Goal: Transaction & Acquisition: Purchase product/service

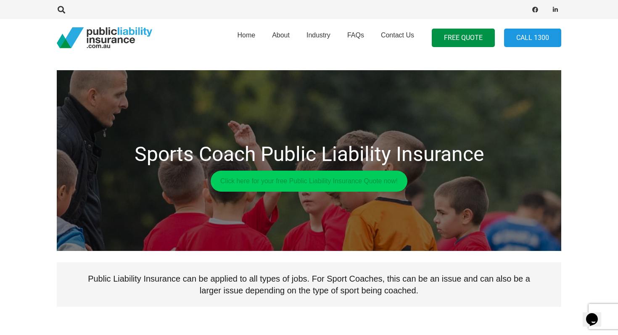
click at [303, 180] on link "Click here for your free Public Liability Insurance Quote now!" at bounding box center [309, 181] width 197 height 21
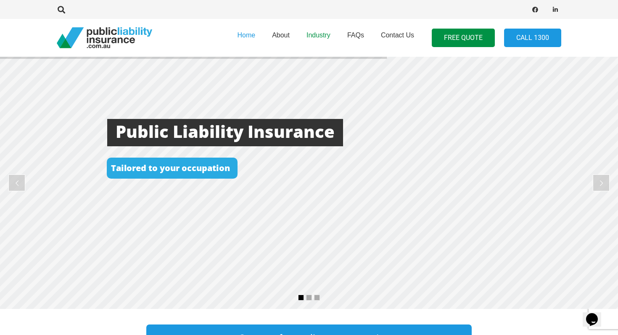
click at [317, 35] on span "Industry" at bounding box center [319, 35] width 24 height 7
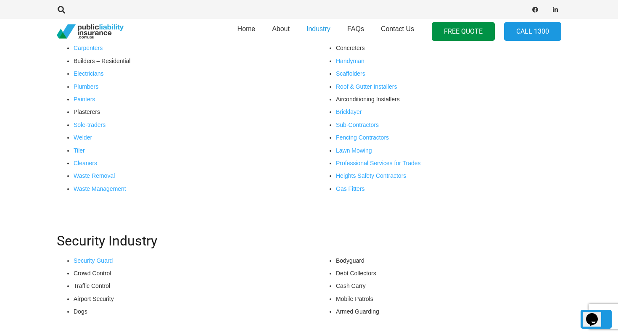
scroll to position [374, 0]
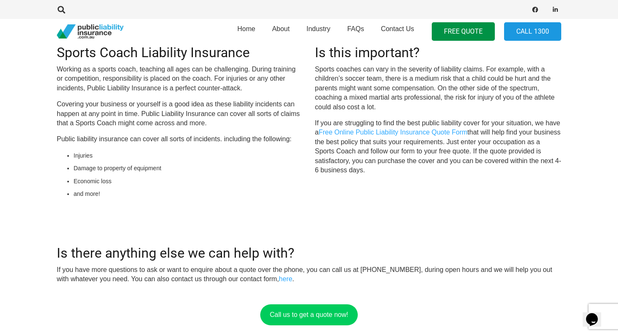
scroll to position [295, 0]
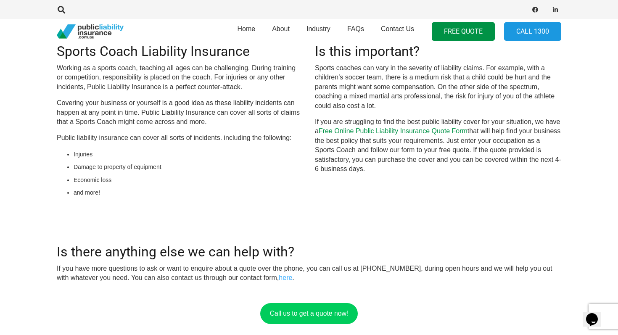
click at [396, 131] on link "Free Online Public Liability Insurance Quote Form" at bounding box center [393, 130] width 149 height 7
